Goal: Information Seeking & Learning: Learn about a topic

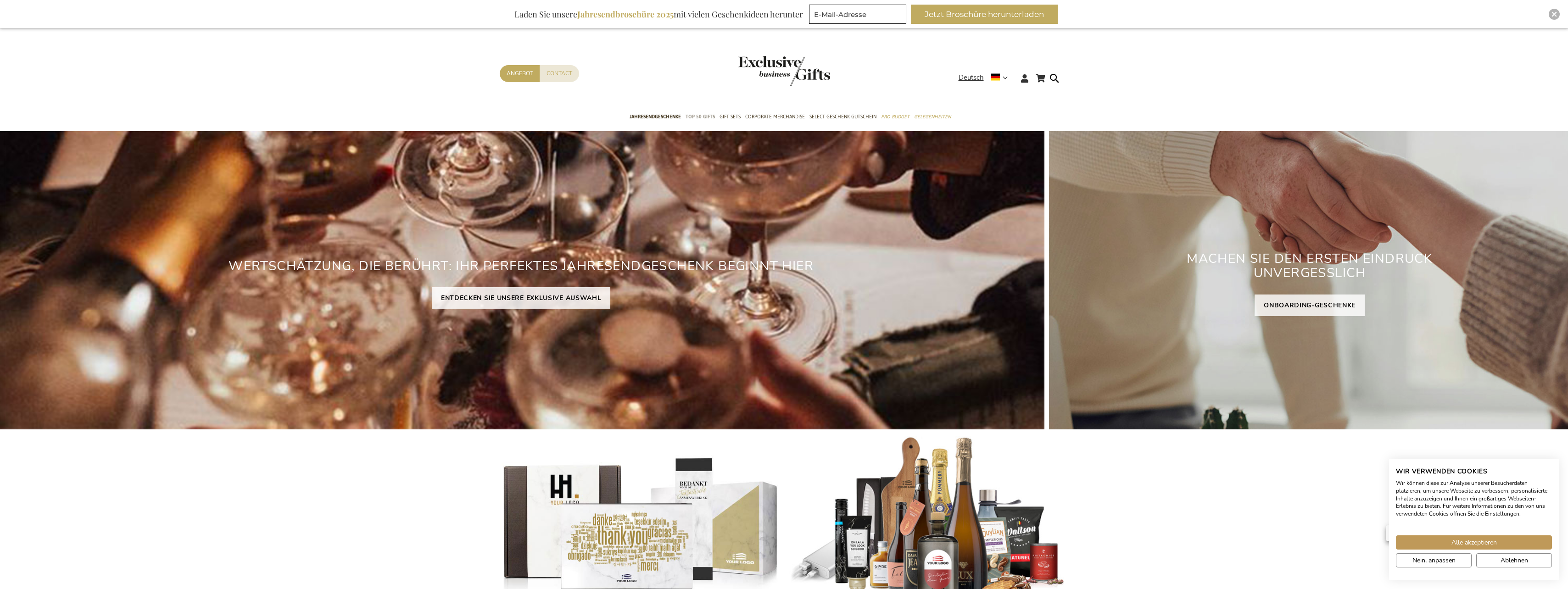
click at [701, 117] on span "TOP 50 Gifts" at bounding box center [700, 117] width 29 height 10
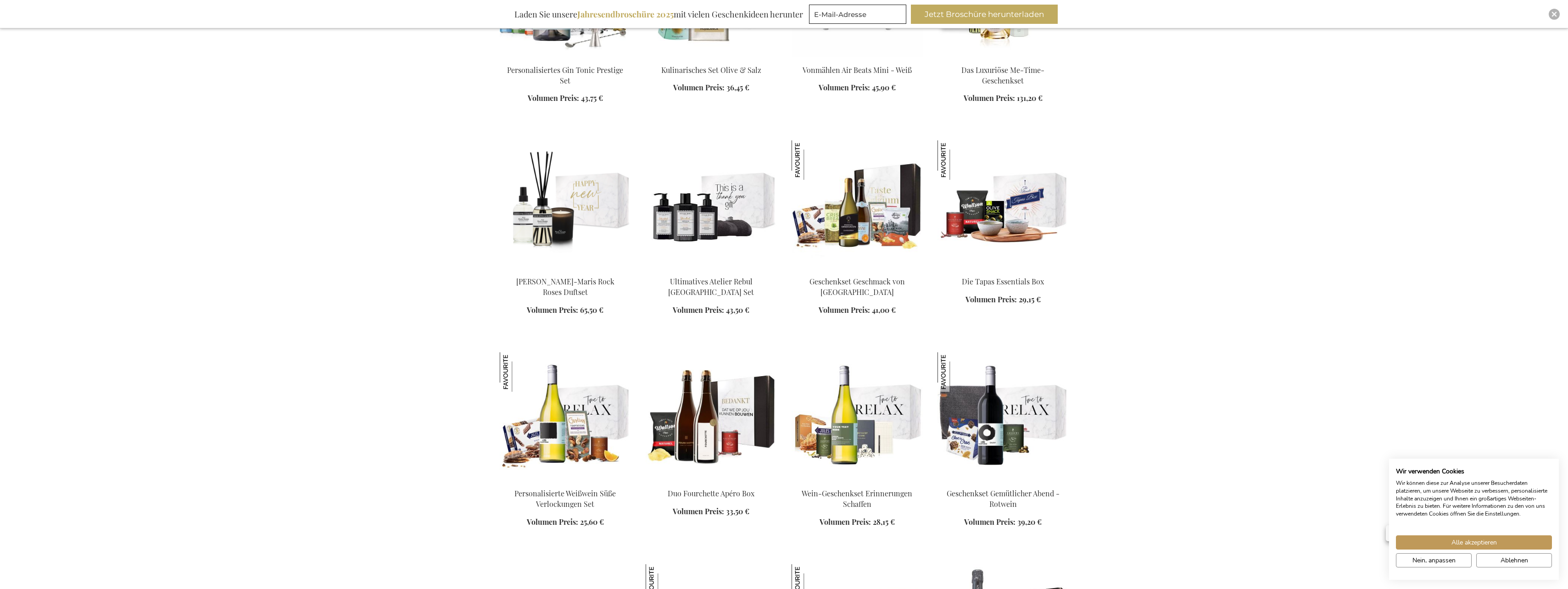
scroll to position [5550, 0]
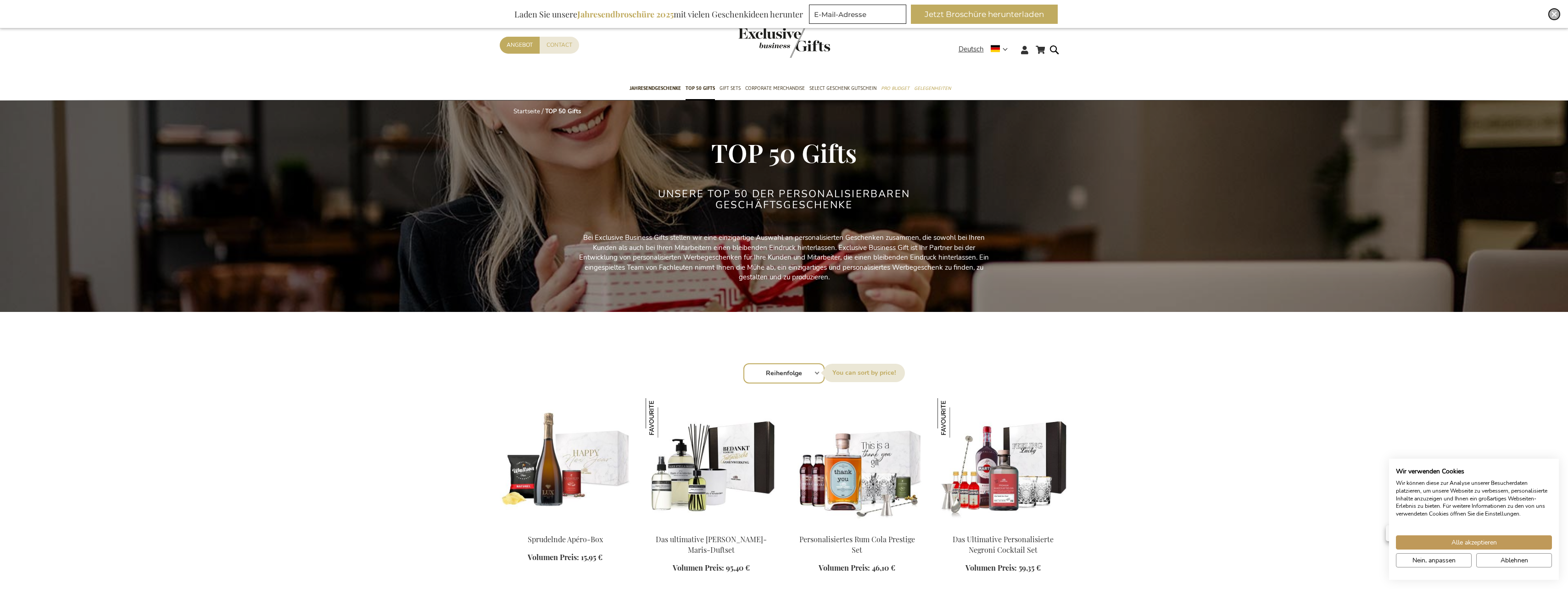
click at [1556, 10] on div "Close" at bounding box center [1554, 14] width 11 height 11
